Goal: Transaction & Acquisition: Purchase product/service

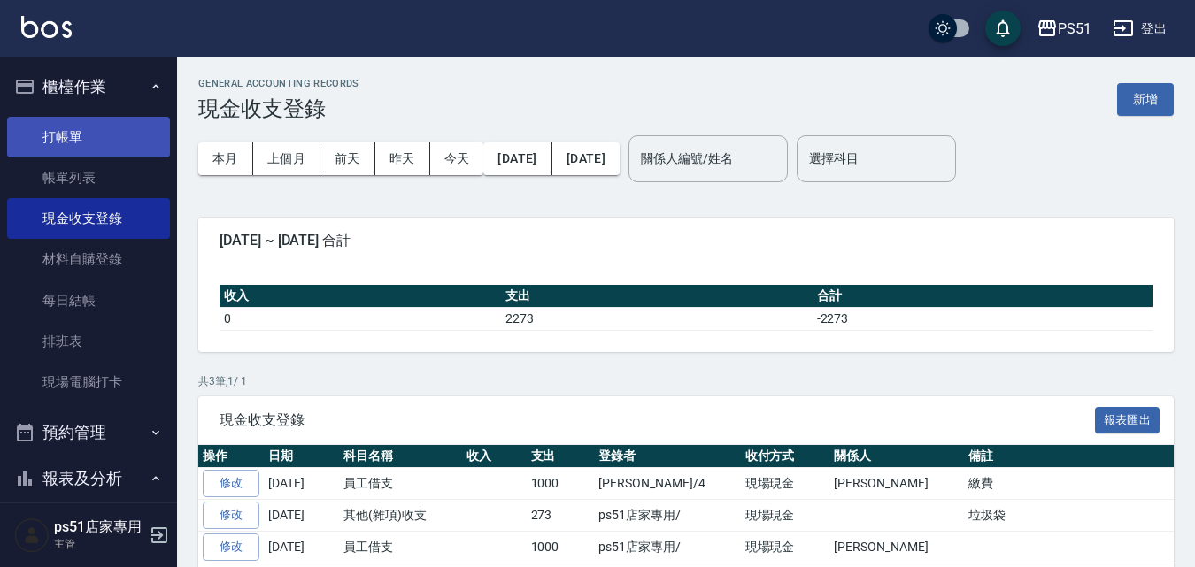
click at [112, 138] on link "打帳單" at bounding box center [88, 137] width 163 height 41
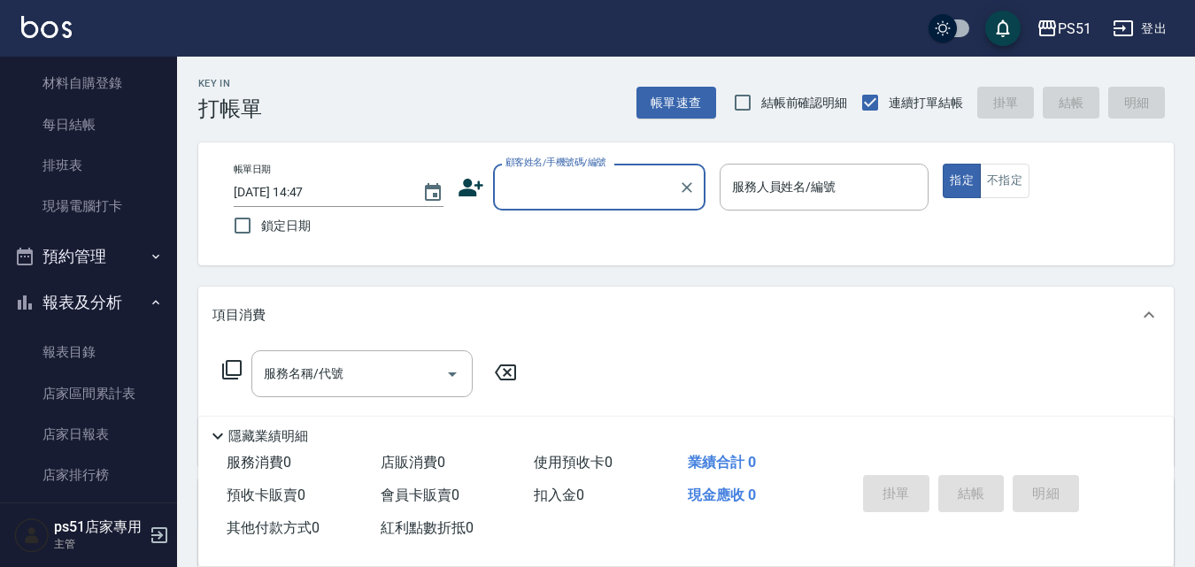
scroll to position [206, 0]
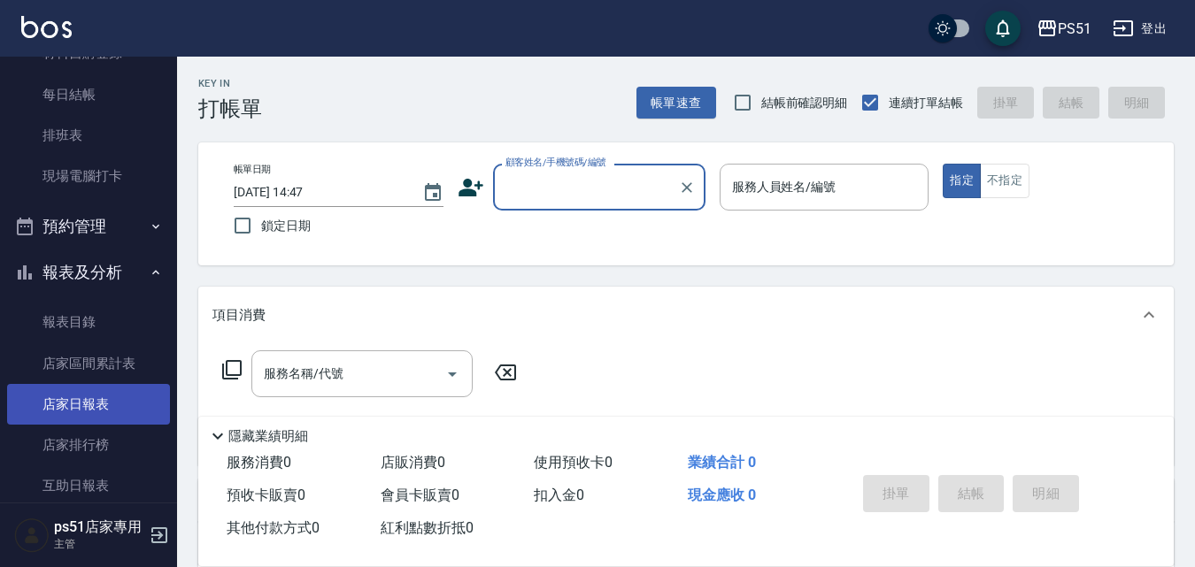
click at [111, 399] on link "店家日報表" at bounding box center [88, 404] width 163 height 41
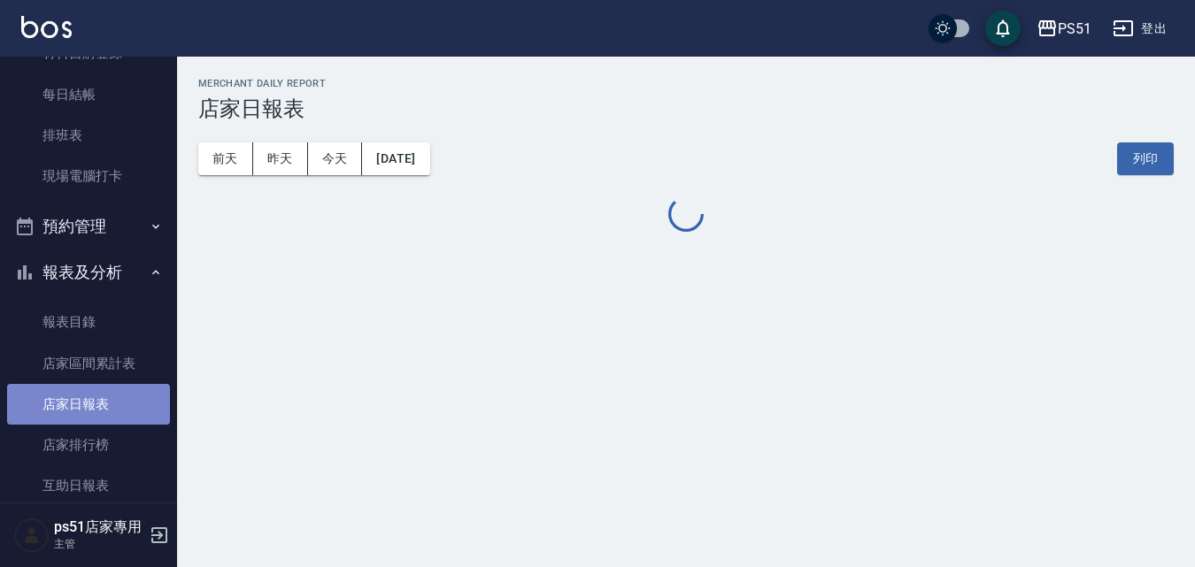
click at [111, 399] on link "店家日報表" at bounding box center [88, 404] width 163 height 41
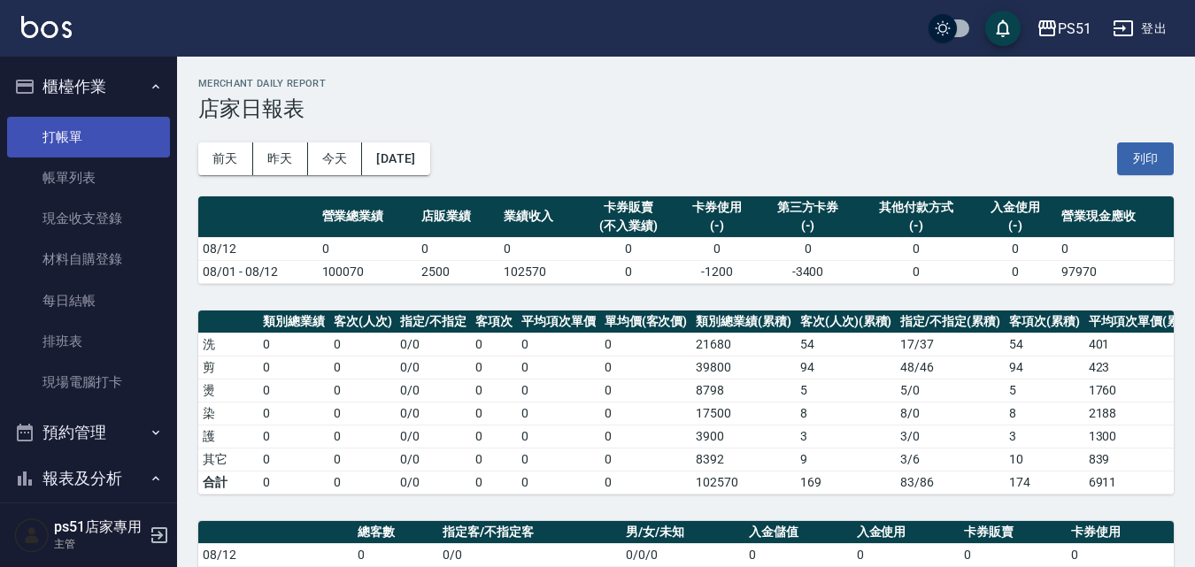
click at [29, 137] on link "打帳單" at bounding box center [88, 137] width 163 height 41
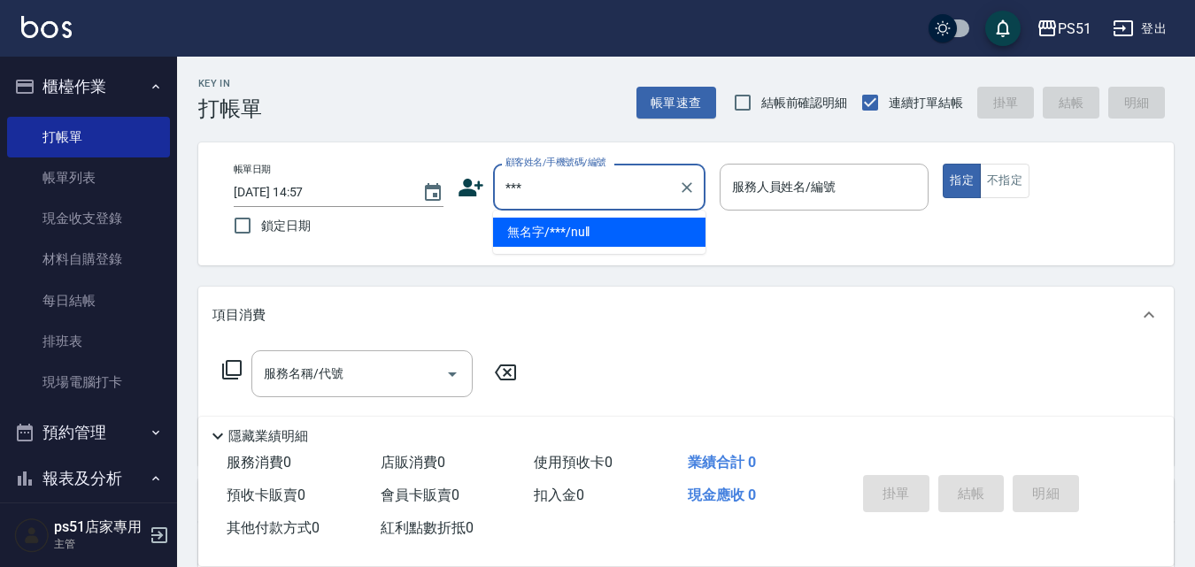
type input "無名字/***/null"
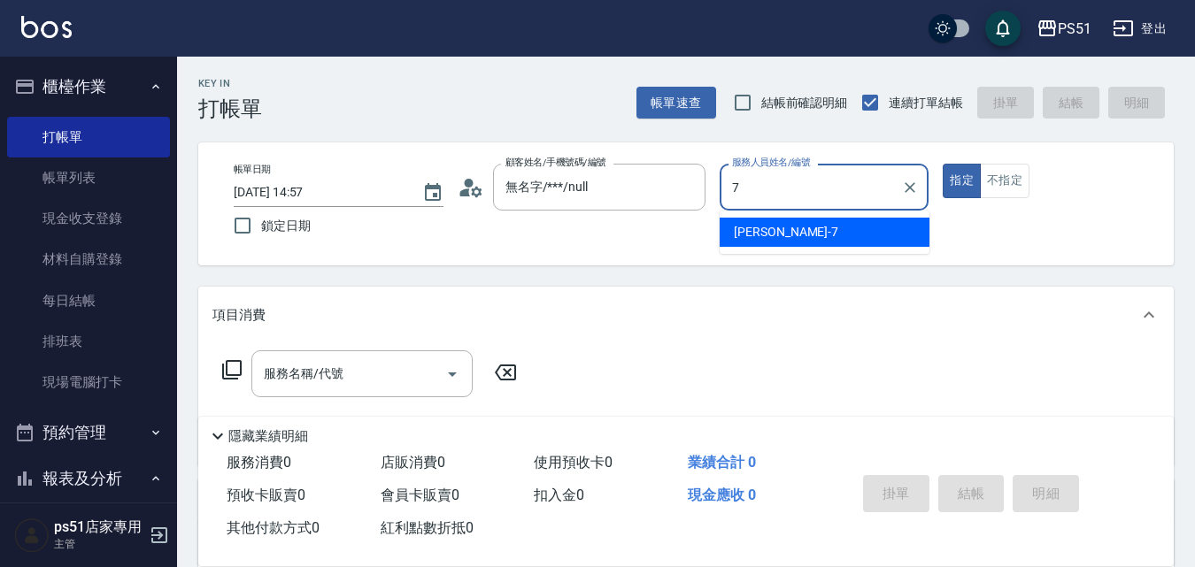
type input "[PERSON_NAME]-7"
type button "true"
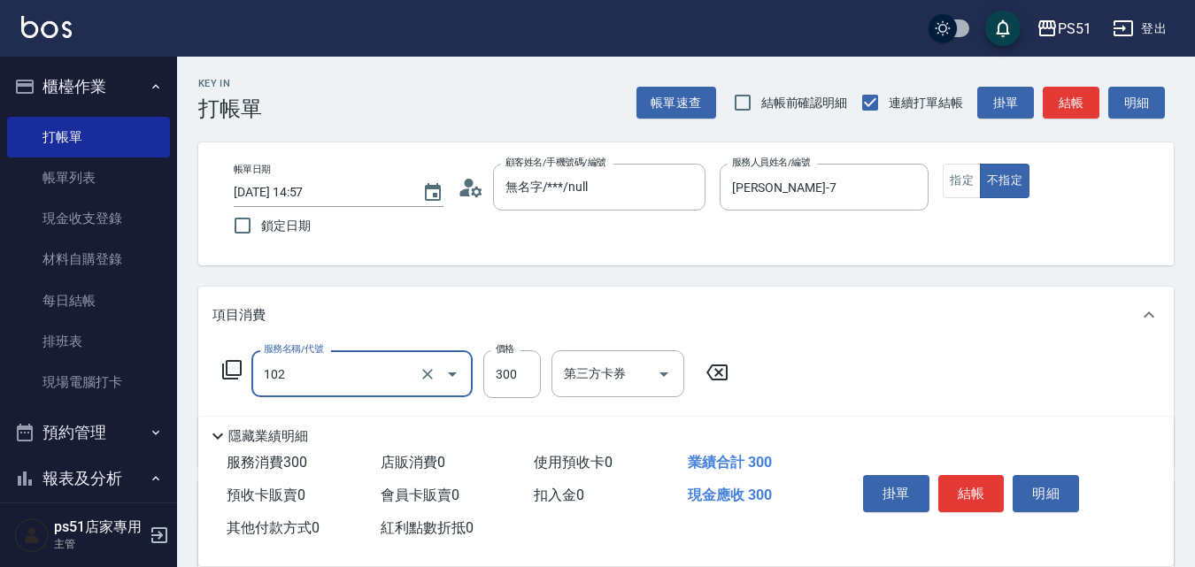
type input "精油洗髮(102)"
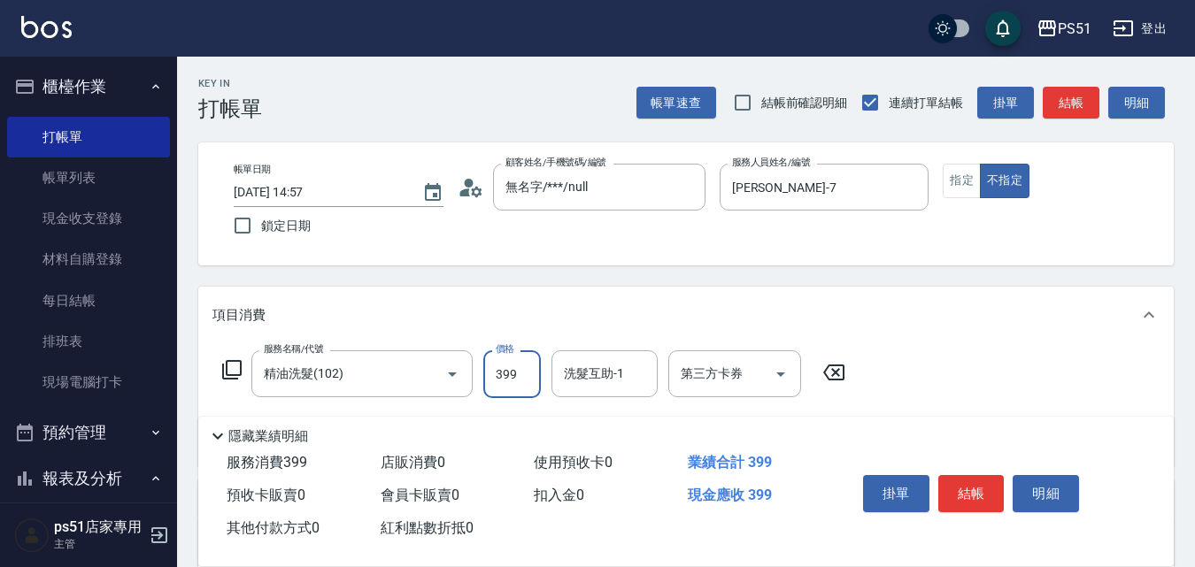
type input "399"
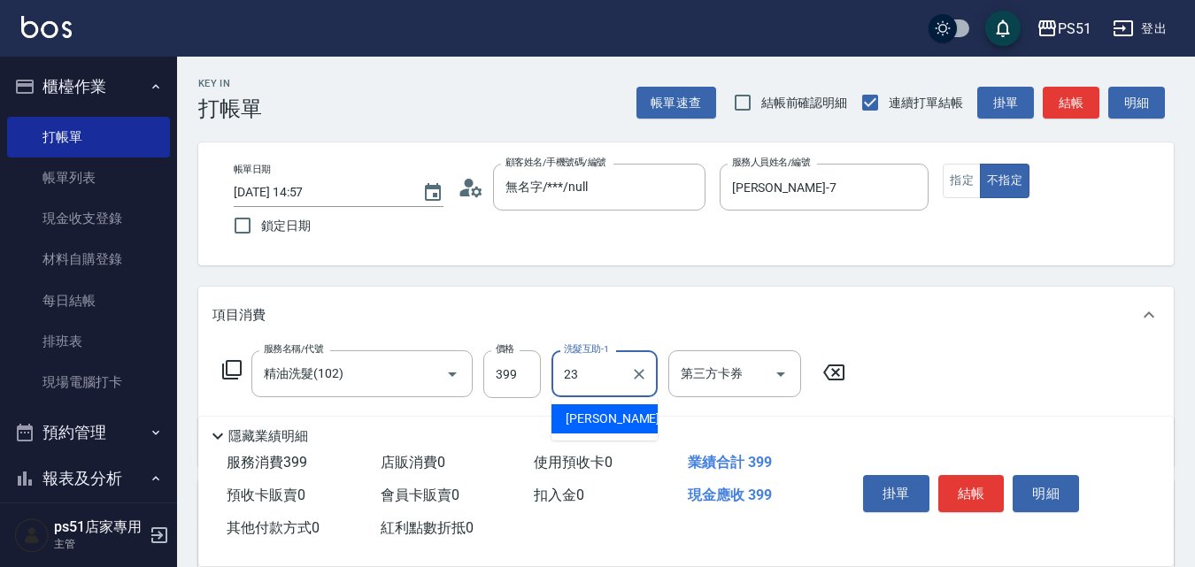
type input "[PERSON_NAME]-23"
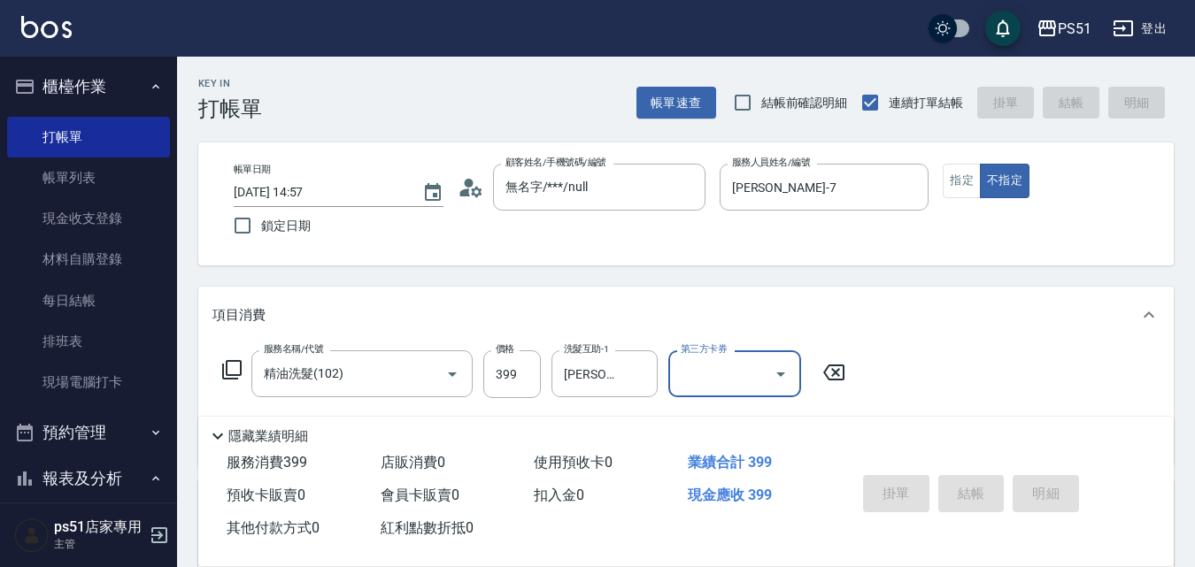
type input "[DATE] 15:08"
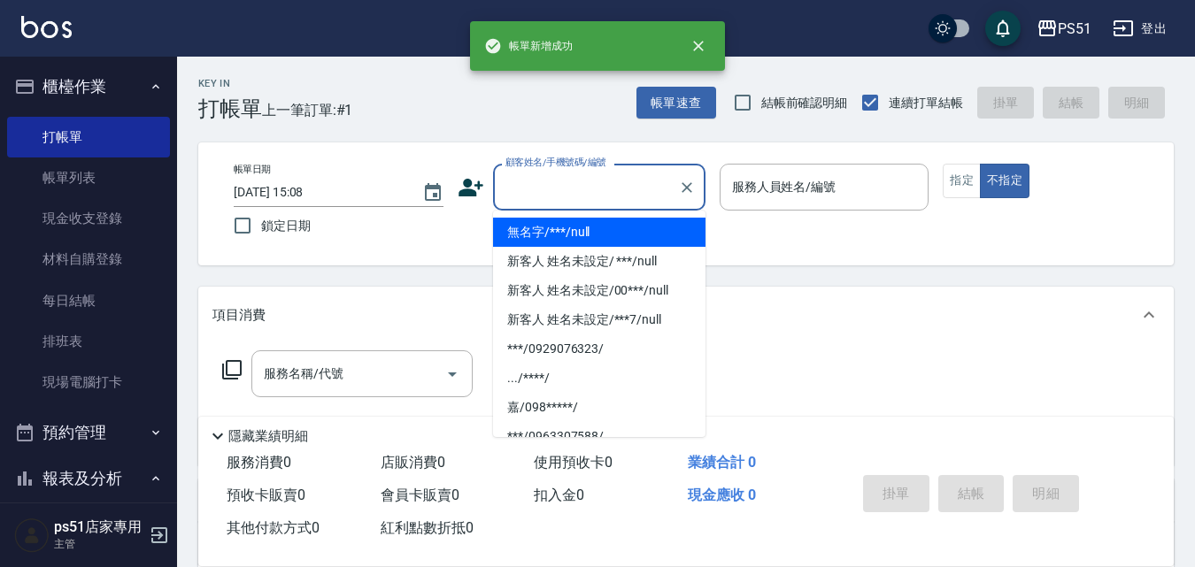
type input "無名字/***/null"
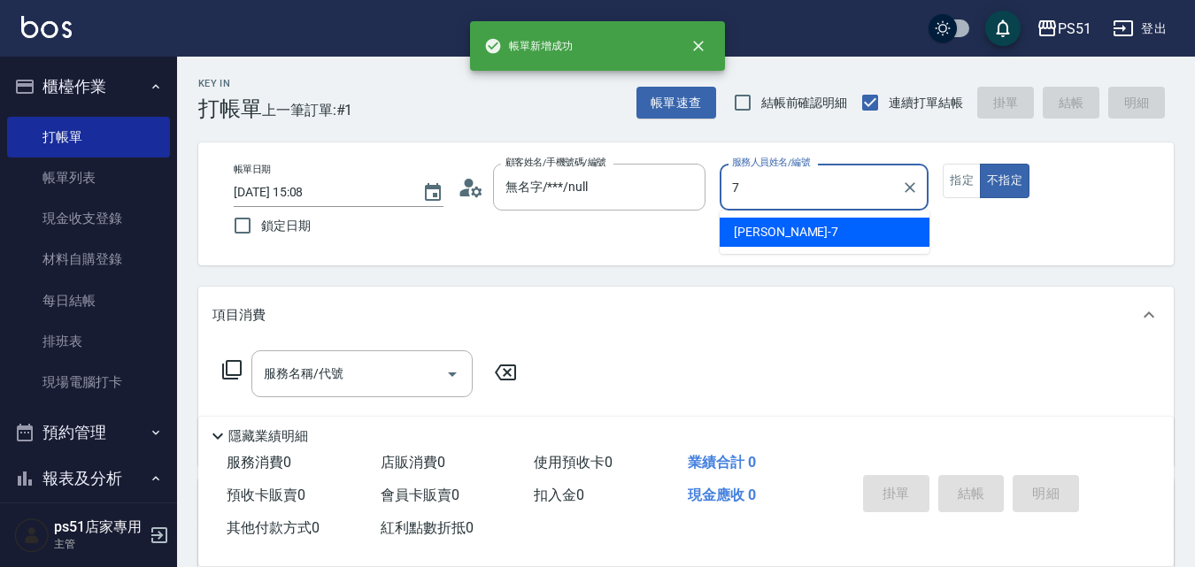
type input "[PERSON_NAME]-7"
type button "false"
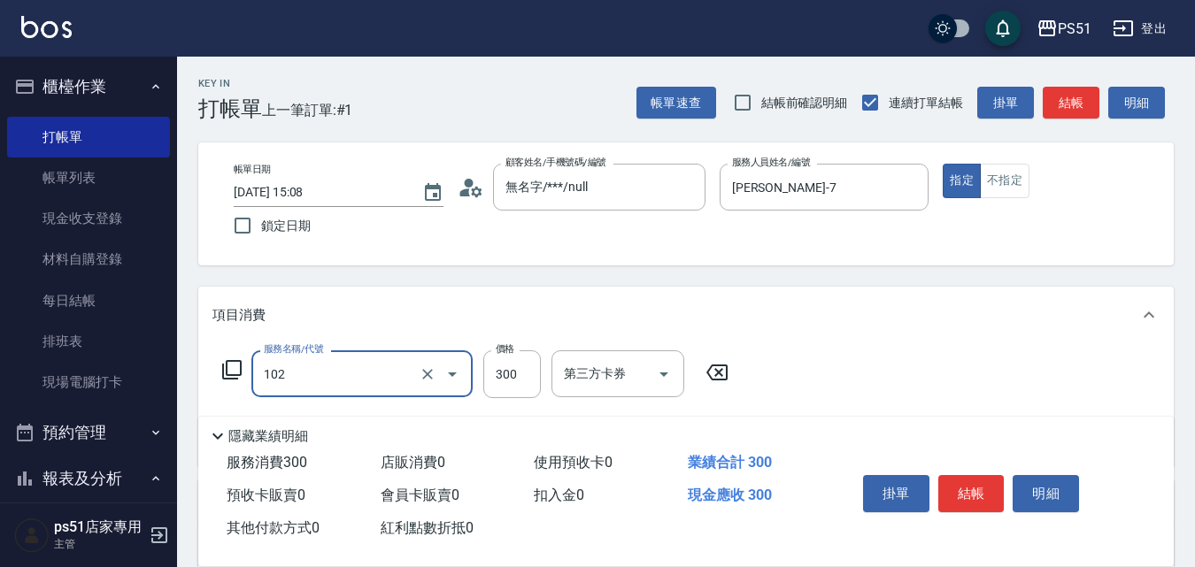
type input "精油洗髮(102)"
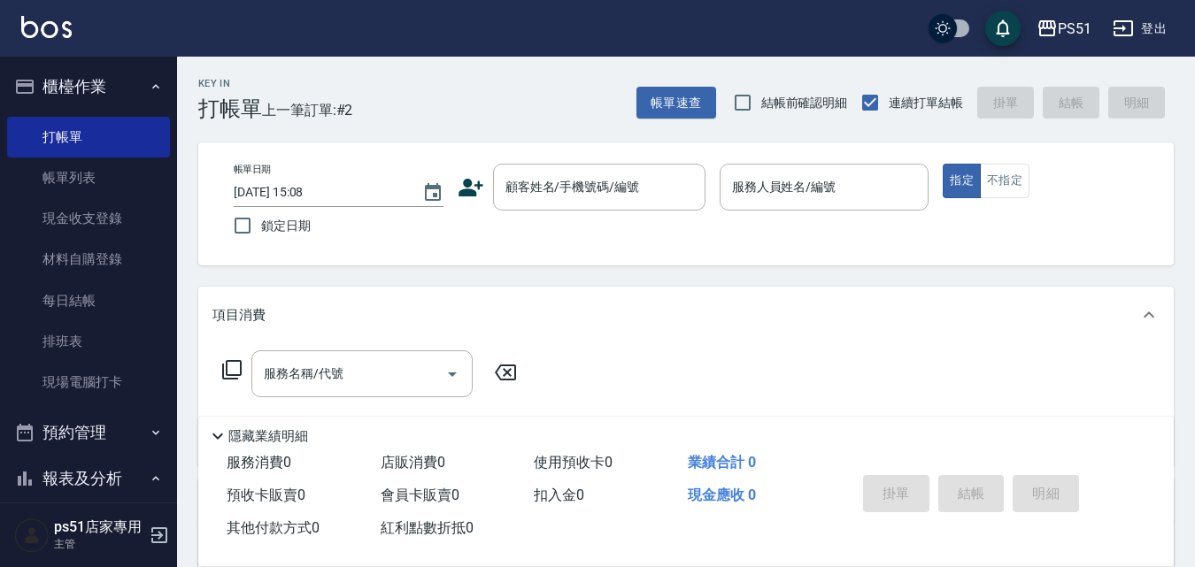
drag, startPoint x: 649, startPoint y: 181, endPoint x: 595, endPoint y: 148, distance: 64.3
click at [649, 181] on input "顧客姓名/手機號碼/編號" at bounding box center [586, 187] width 170 height 31
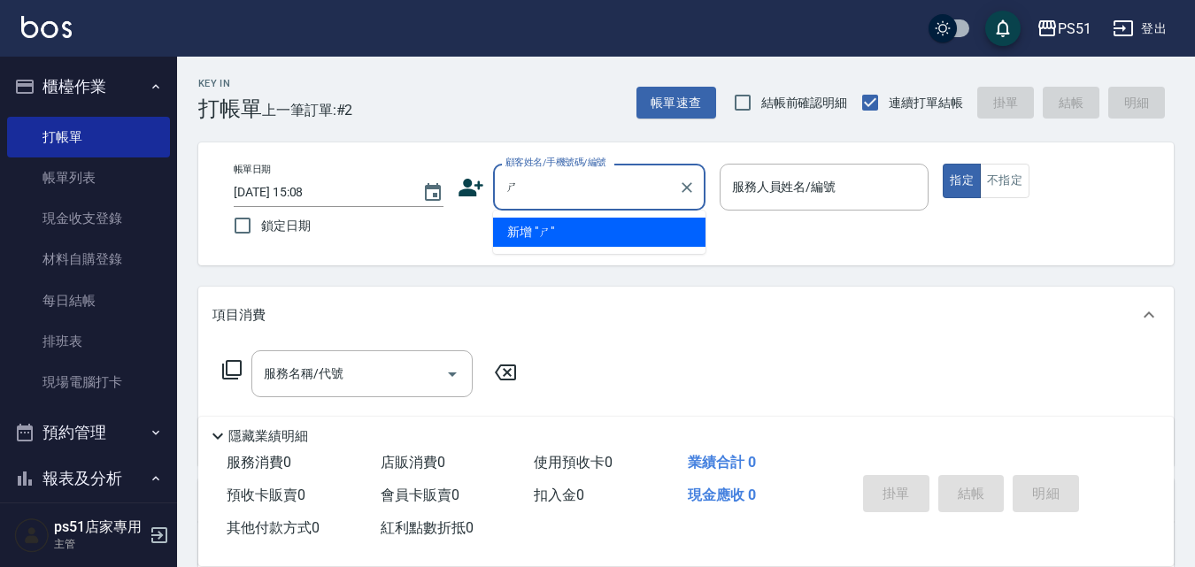
type input "施"
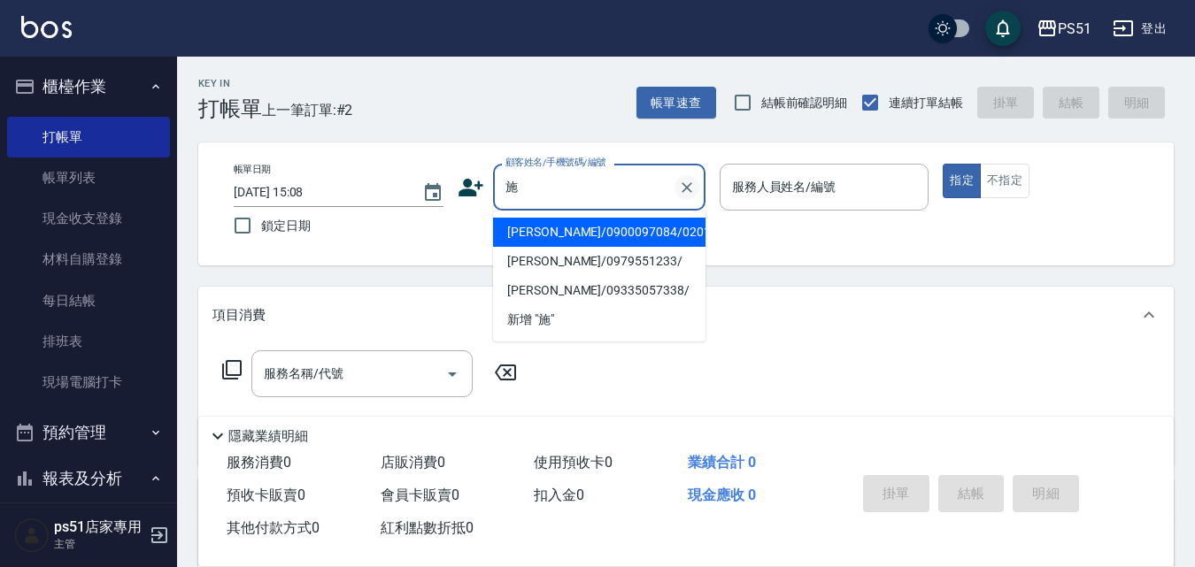
click at [685, 192] on icon "Clear" at bounding box center [687, 188] width 18 height 18
click at [542, 191] on input "顧客姓名/手機號碼/編號" at bounding box center [586, 187] width 170 height 31
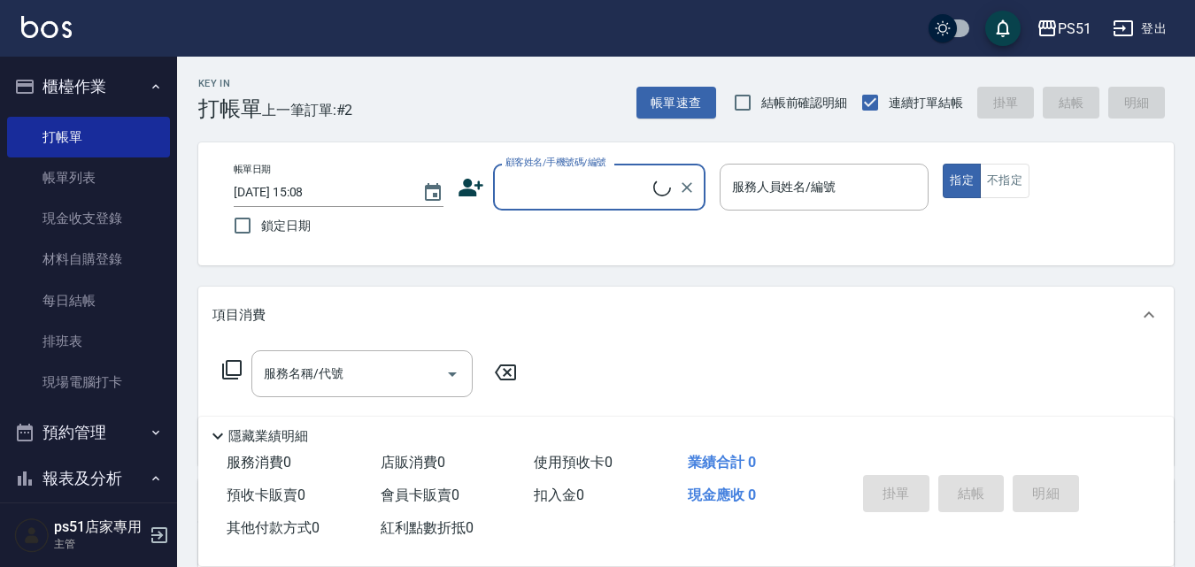
click at [566, 194] on input "顧客姓名/手機號碼/編號" at bounding box center [577, 187] width 152 height 31
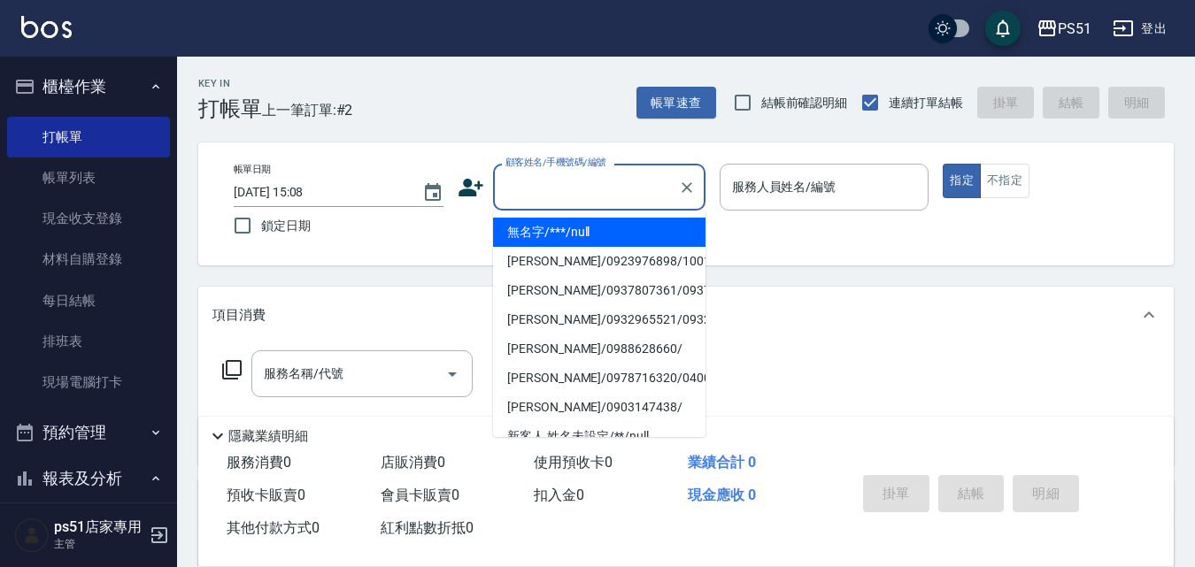
click at [574, 190] on input "顧客姓名/手機號碼/編號" at bounding box center [586, 187] width 170 height 31
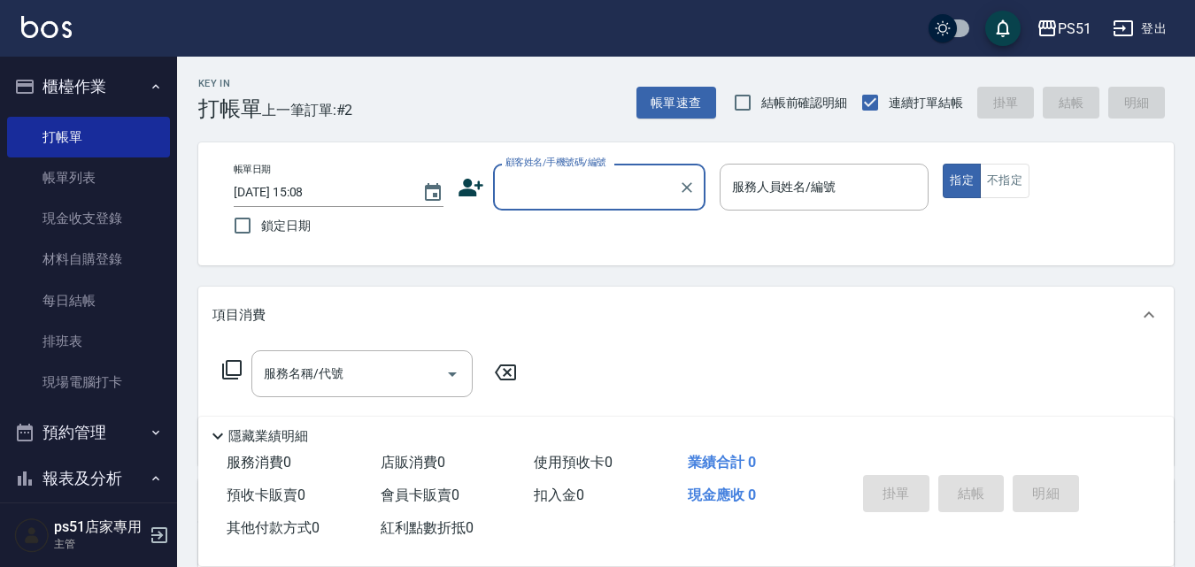
click at [576, 205] on div "顧客姓名/手機號碼/編號" at bounding box center [599, 187] width 212 height 47
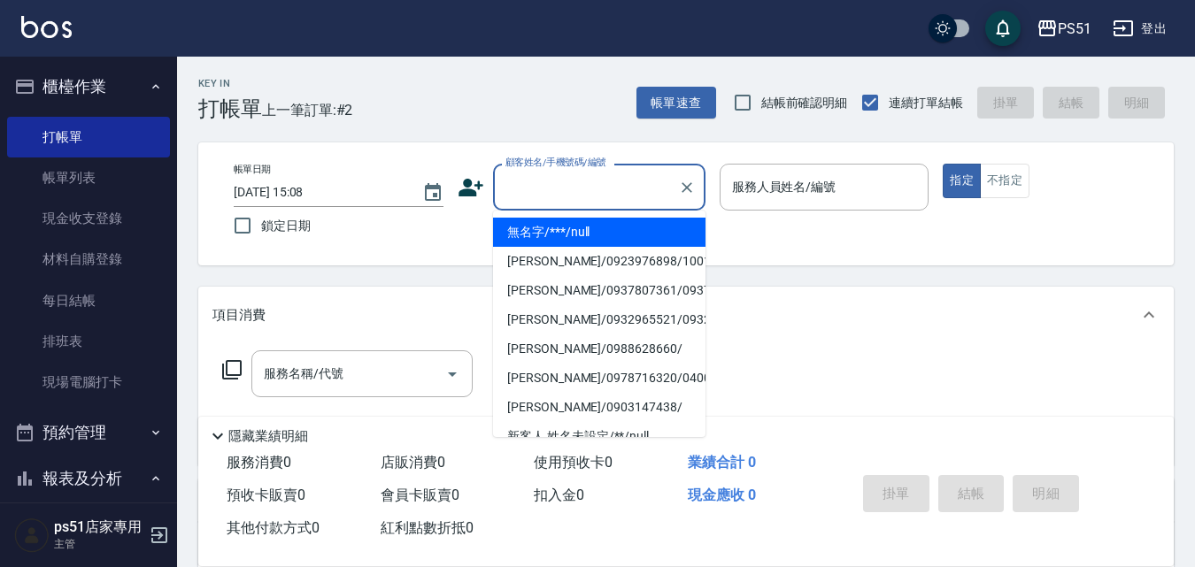
click at [570, 228] on li "無名字/***/null" at bounding box center [599, 232] width 212 height 29
type input "無名字/***/null"
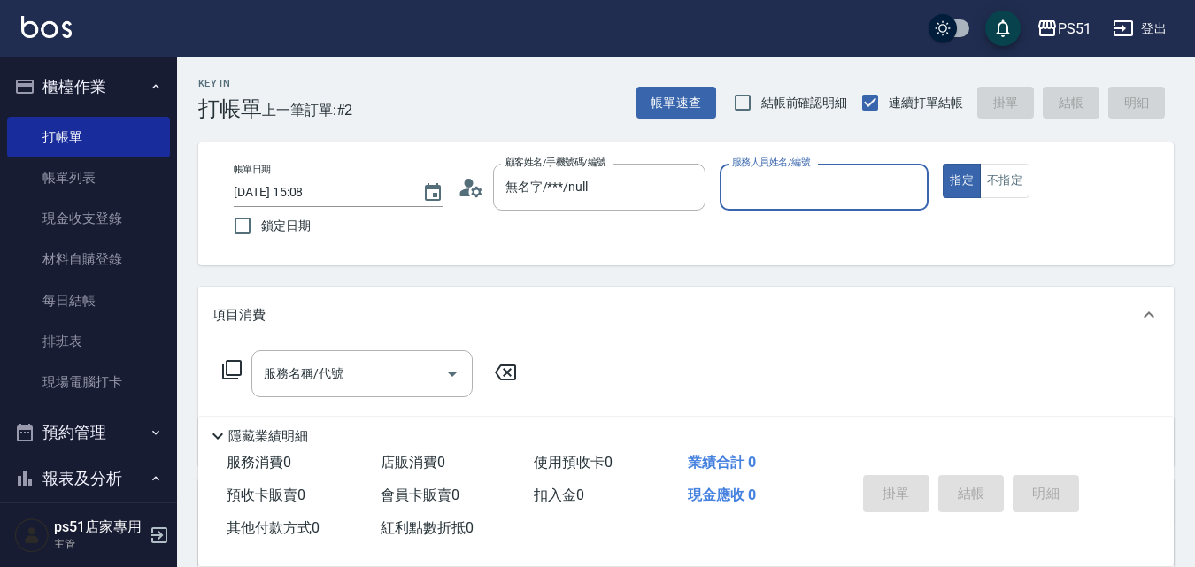
click at [793, 190] on input "服務人員姓名/編號" at bounding box center [824, 187] width 194 height 31
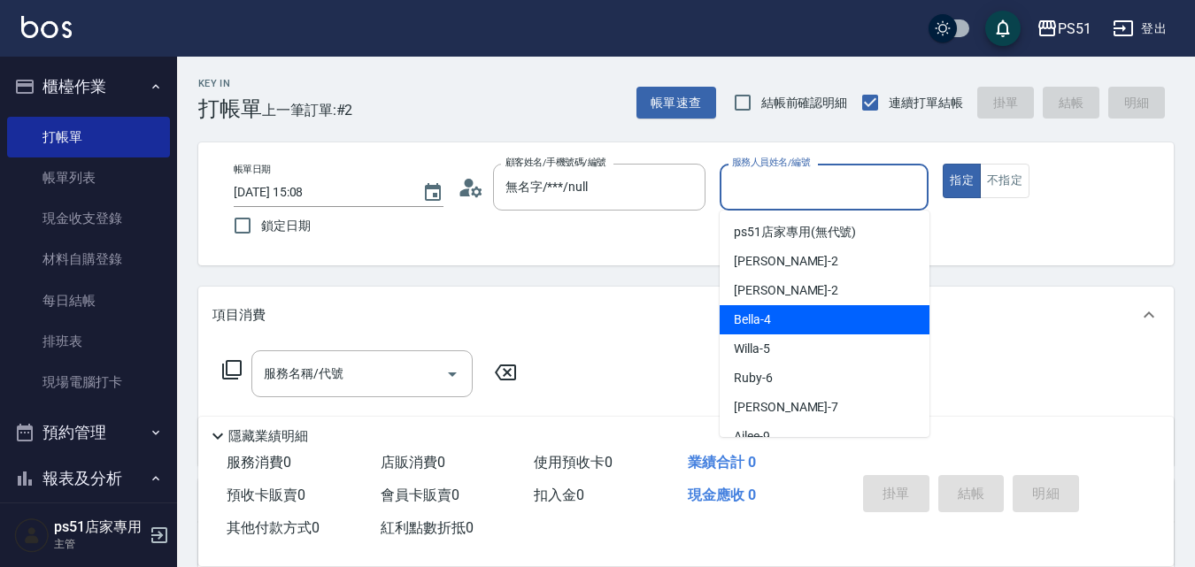
click at [768, 309] on div "Bella -4" at bounding box center [824, 319] width 210 height 29
type input "Bella-4"
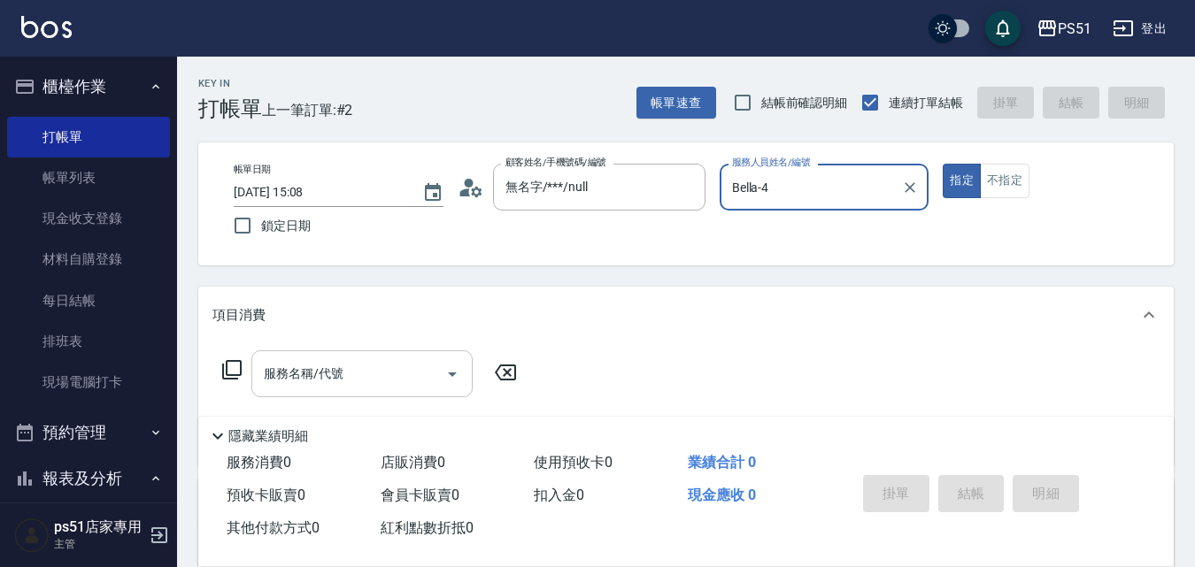
click at [377, 374] on input "服務名稱/代號" at bounding box center [348, 373] width 179 height 31
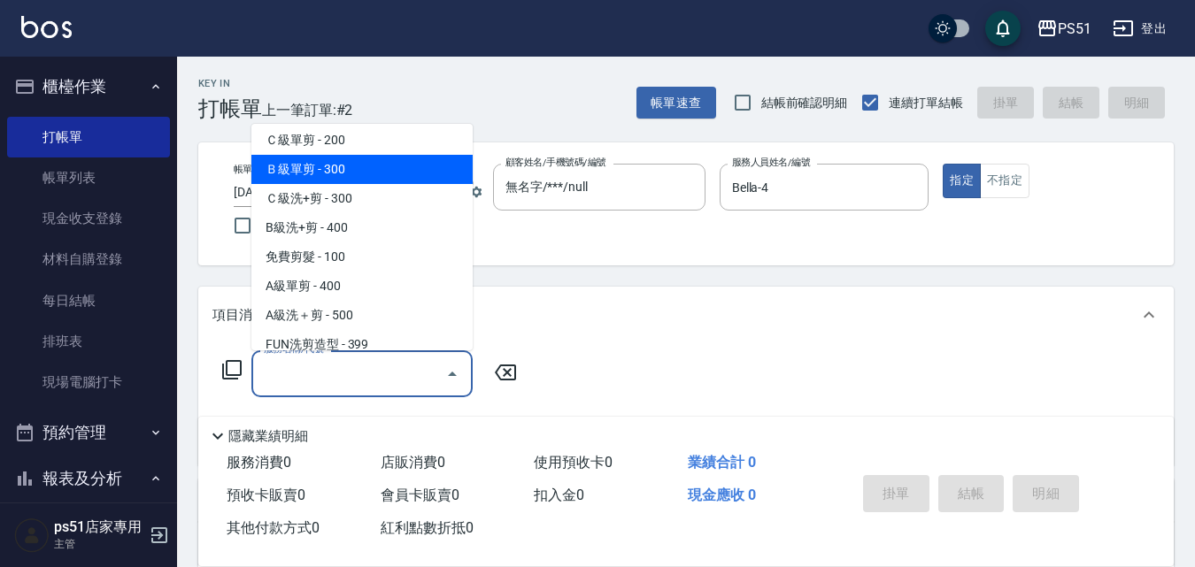
scroll to position [619, 0]
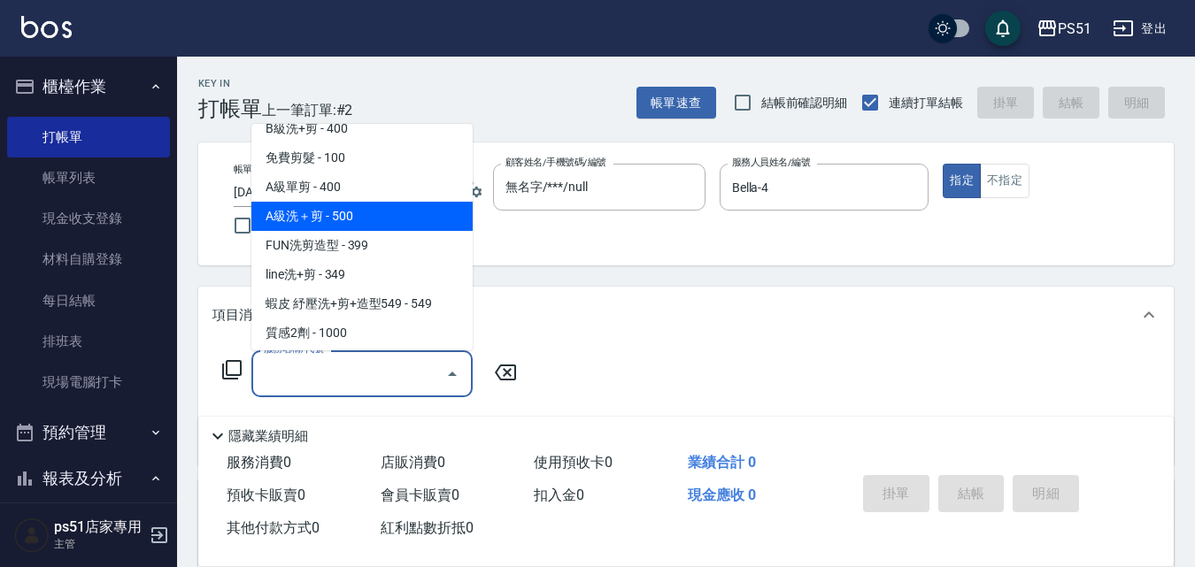
click at [382, 219] on span "A級洗＋剪 - 500" at bounding box center [361, 216] width 221 height 29
type input "A級洗＋剪(207)"
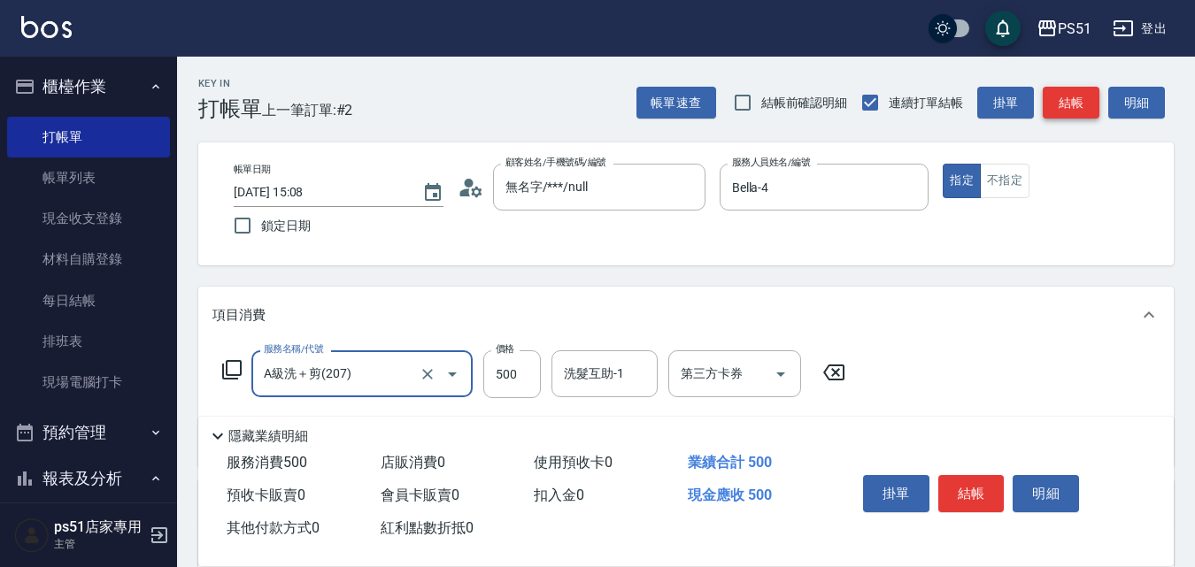
click at [1063, 99] on button "結帳" at bounding box center [1070, 103] width 57 height 33
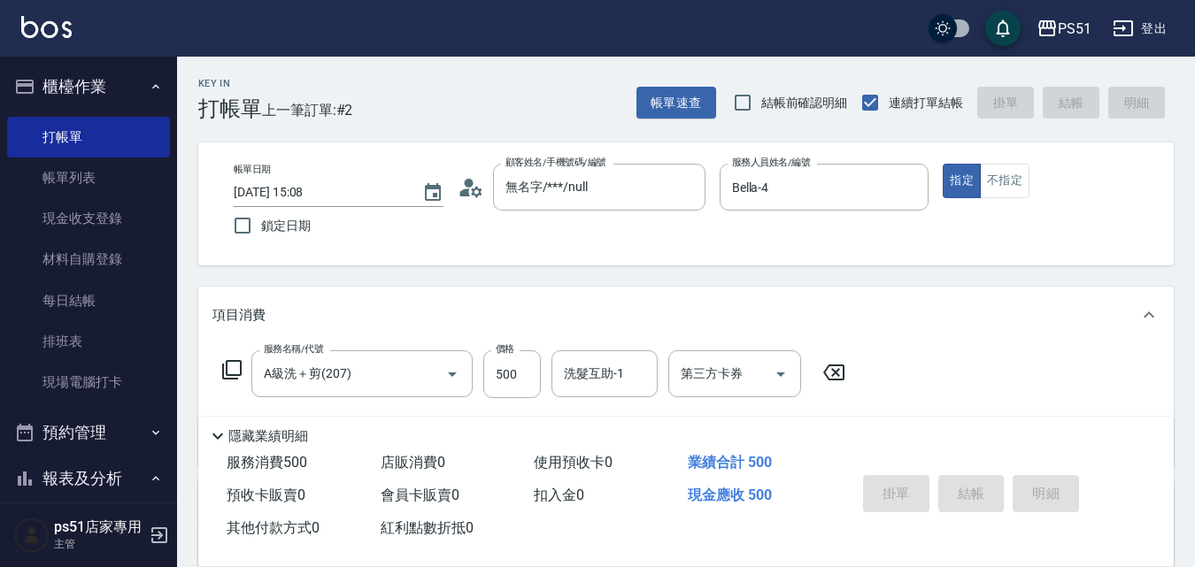
type input "[DATE] 15:26"
